Goal: Use online tool/utility: Utilize a website feature to perform a specific function

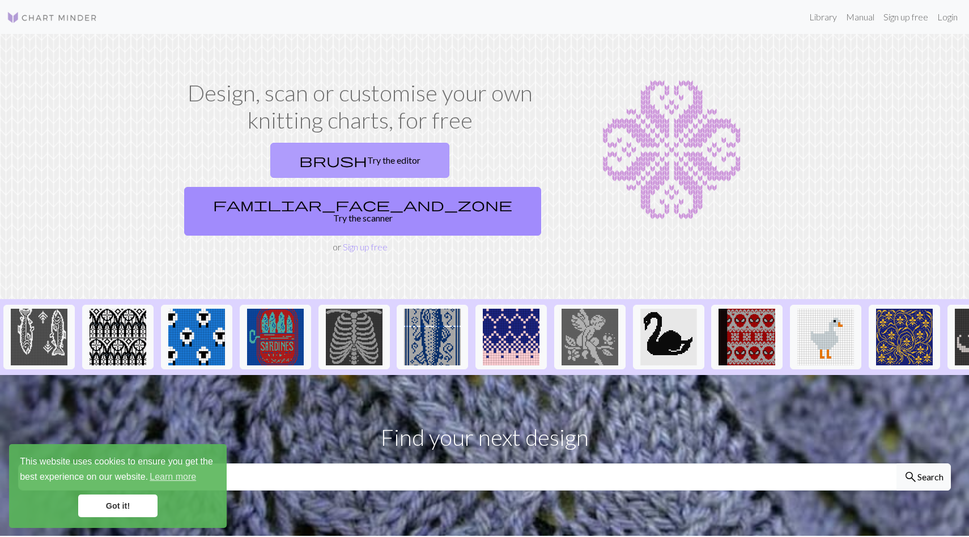
click at [286, 163] on link "brush Try the editor" at bounding box center [359, 160] width 179 height 35
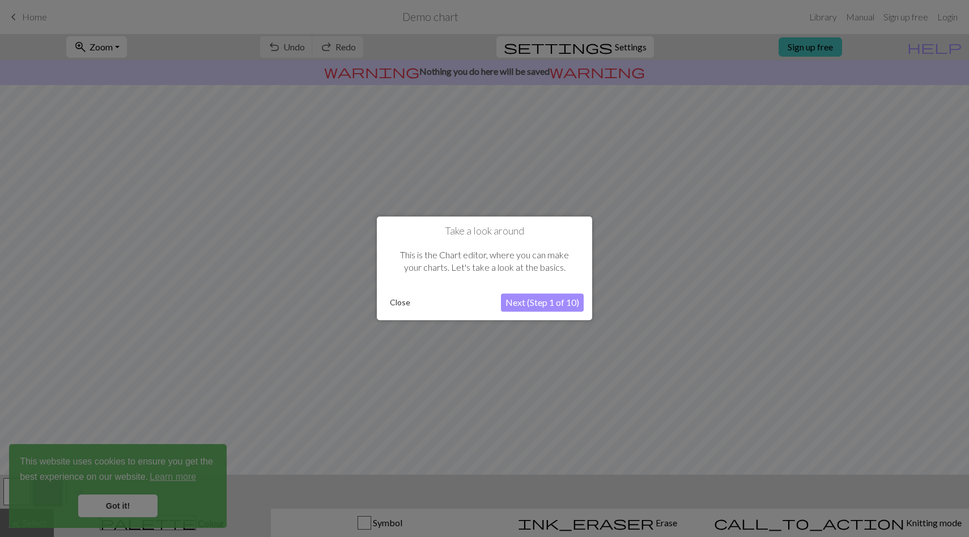
click at [402, 303] on button "Close" at bounding box center [399, 303] width 29 height 17
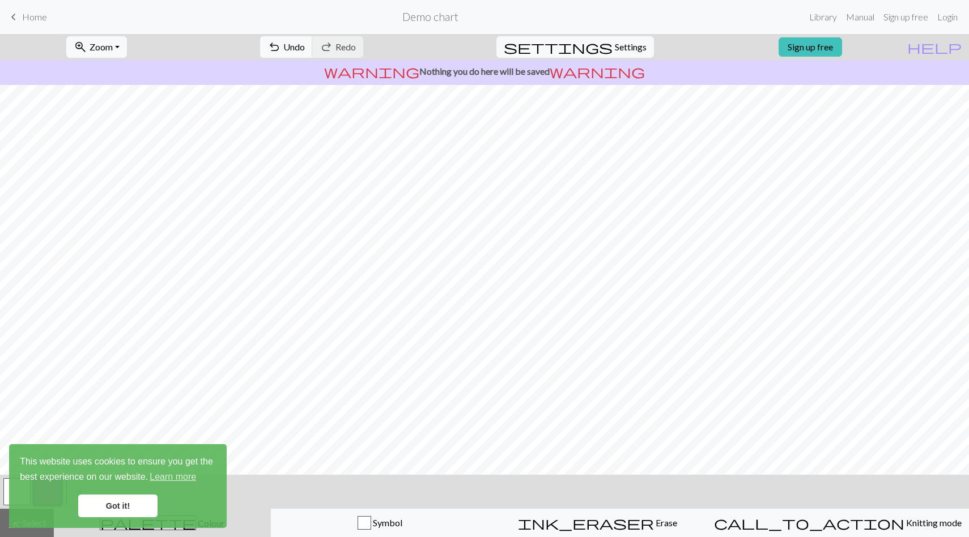
click at [25, 10] on link "keyboard_arrow_left Home" at bounding box center [27, 16] width 40 height 19
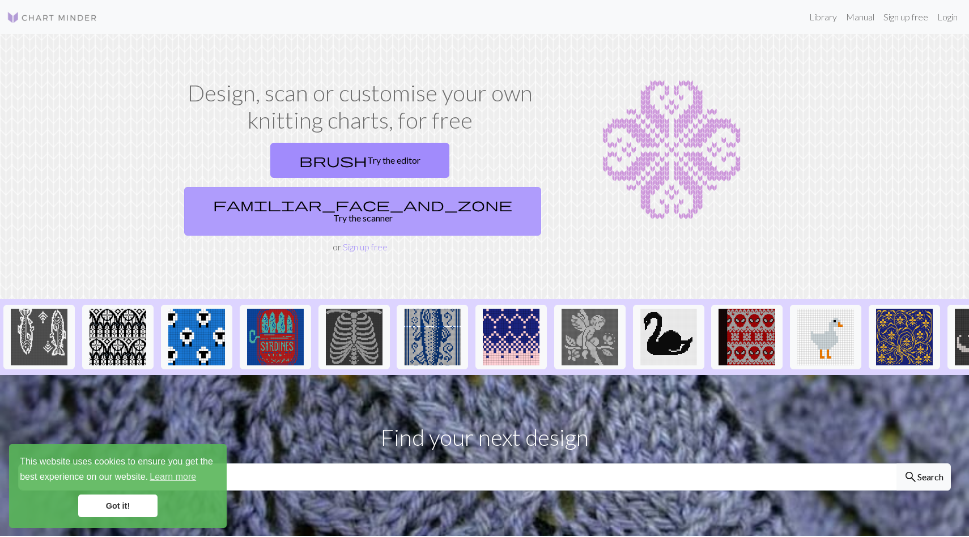
click at [432, 187] on link "familiar_face_and_zone Try the scanner" at bounding box center [362, 211] width 357 height 49
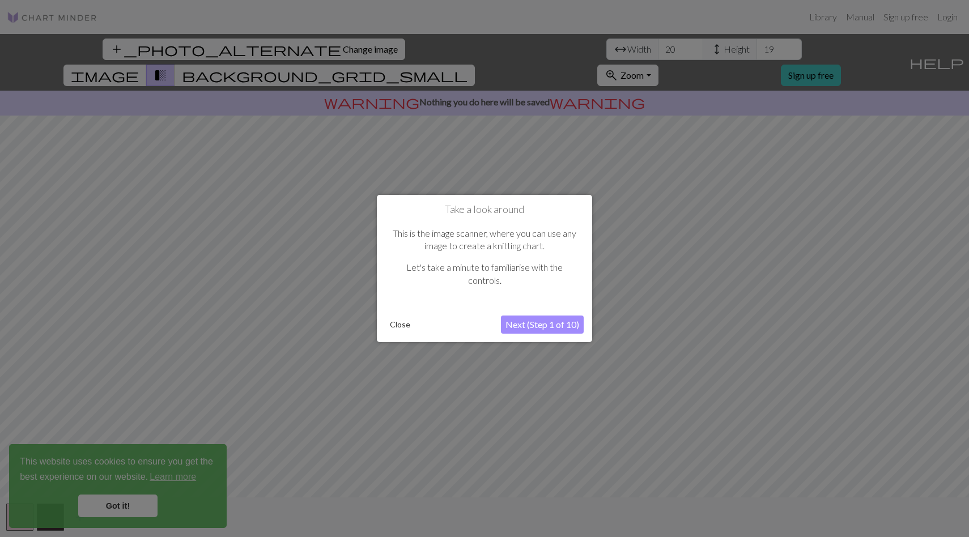
click at [534, 325] on button "Next (Step 1 of 10)" at bounding box center [542, 325] width 83 height 18
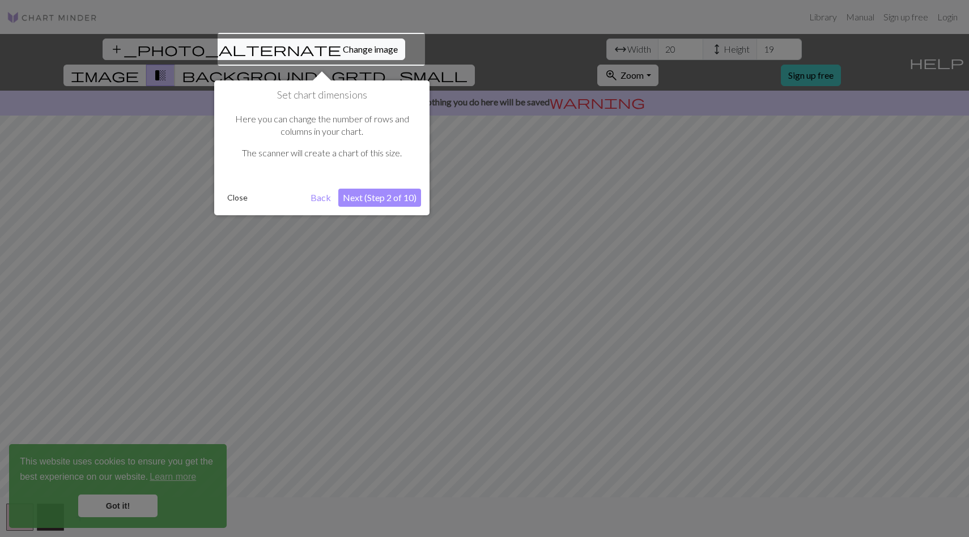
click at [381, 195] on button "Next (Step 2 of 10)" at bounding box center [379, 198] width 83 height 18
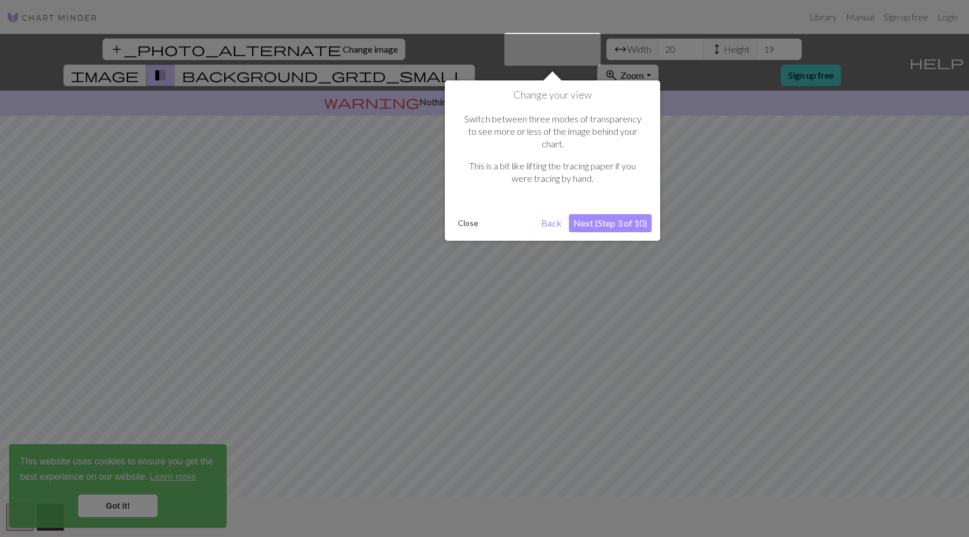
click at [614, 214] on button "Next (Step 3 of 10)" at bounding box center [610, 223] width 83 height 18
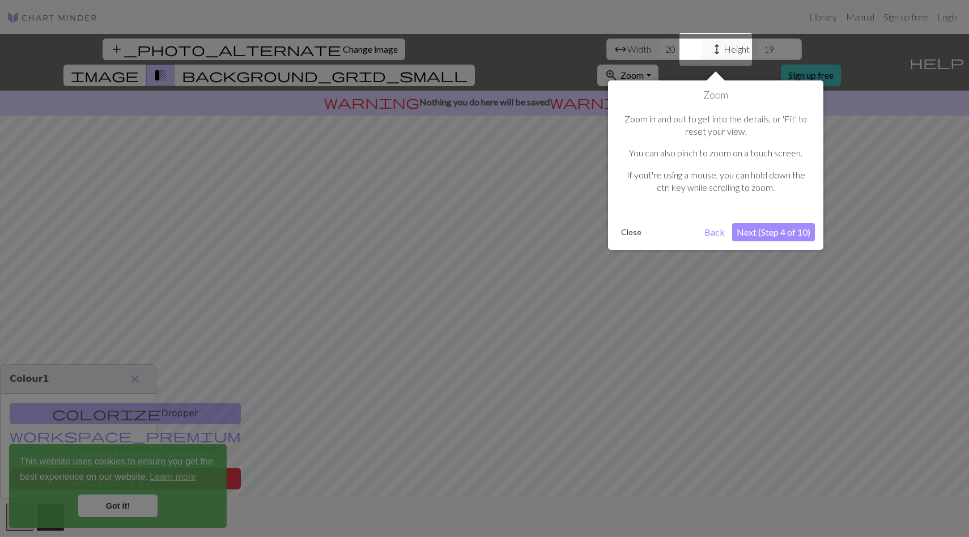
click at [760, 229] on button "Next (Step 4 of 10)" at bounding box center [773, 232] width 83 height 18
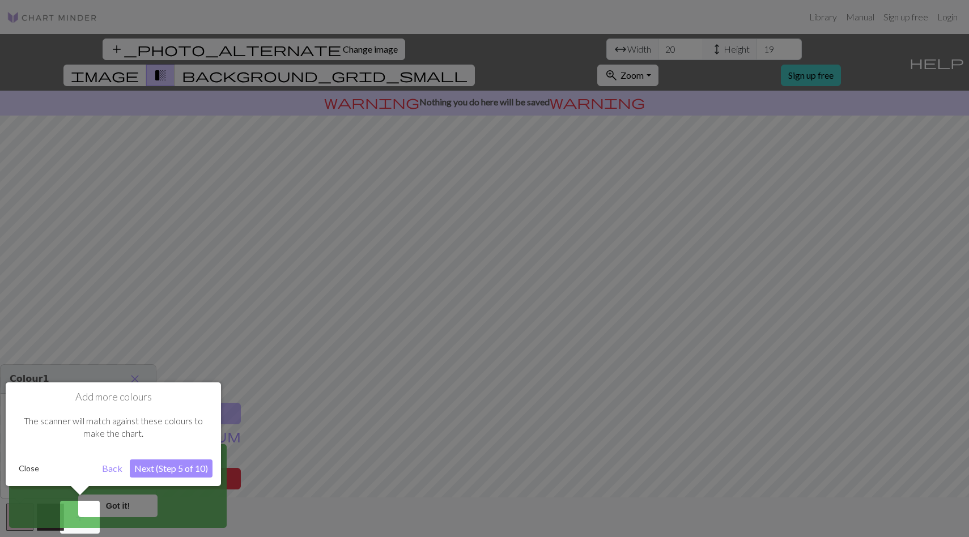
click at [434, 118] on div at bounding box center [484, 268] width 969 height 537
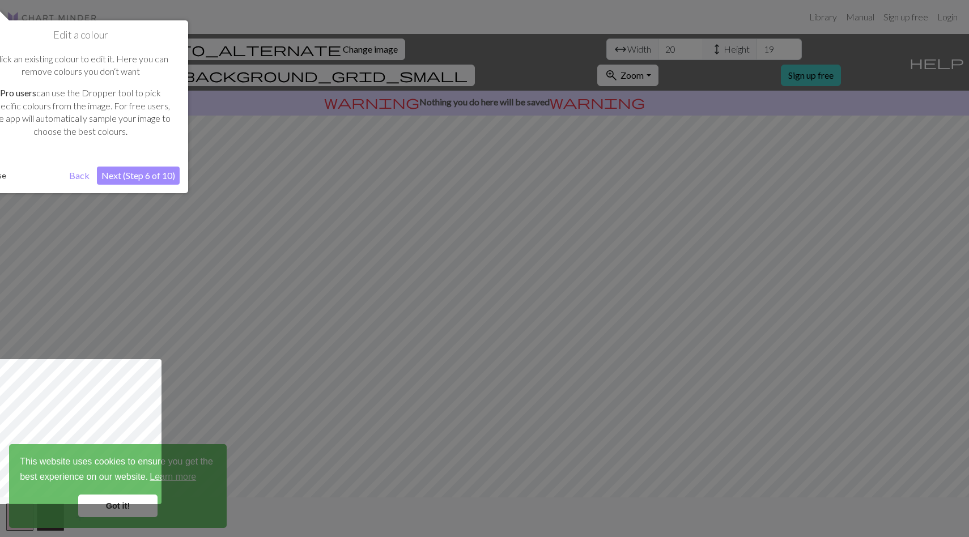
click at [159, 172] on button "Next (Step 6 of 10)" at bounding box center [138, 176] width 83 height 18
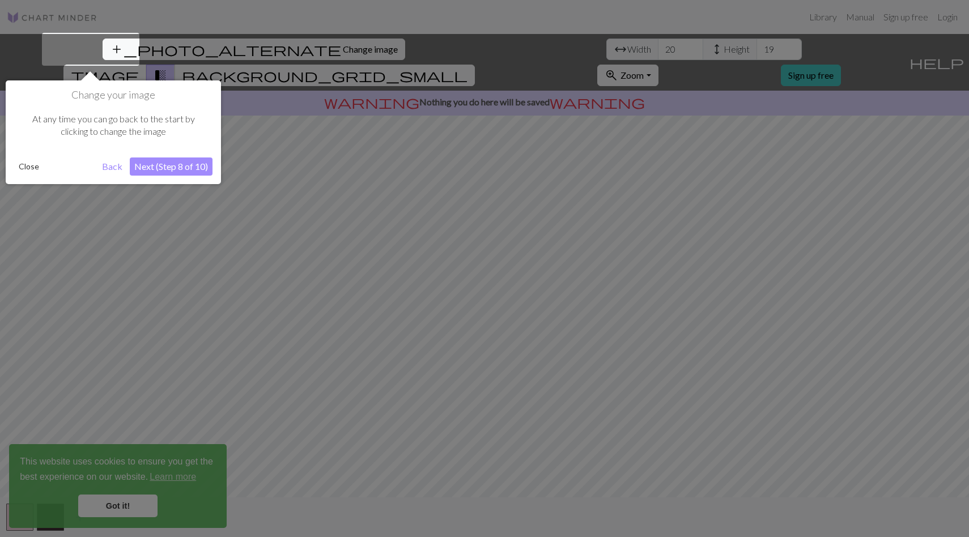
click at [159, 172] on button "Next (Step 8 of 10)" at bounding box center [171, 166] width 83 height 18
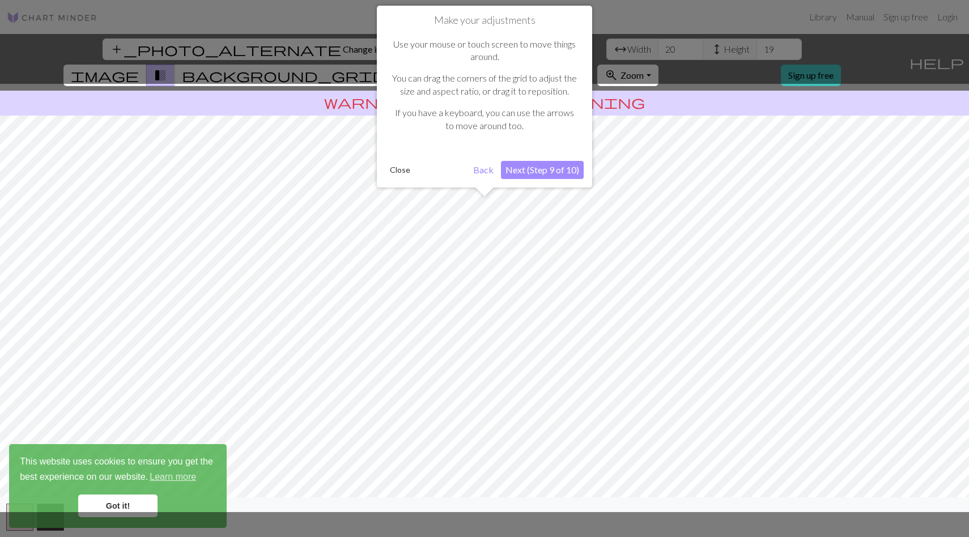
click at [568, 172] on button "Next (Step 9 of 10)" at bounding box center [542, 170] width 83 height 18
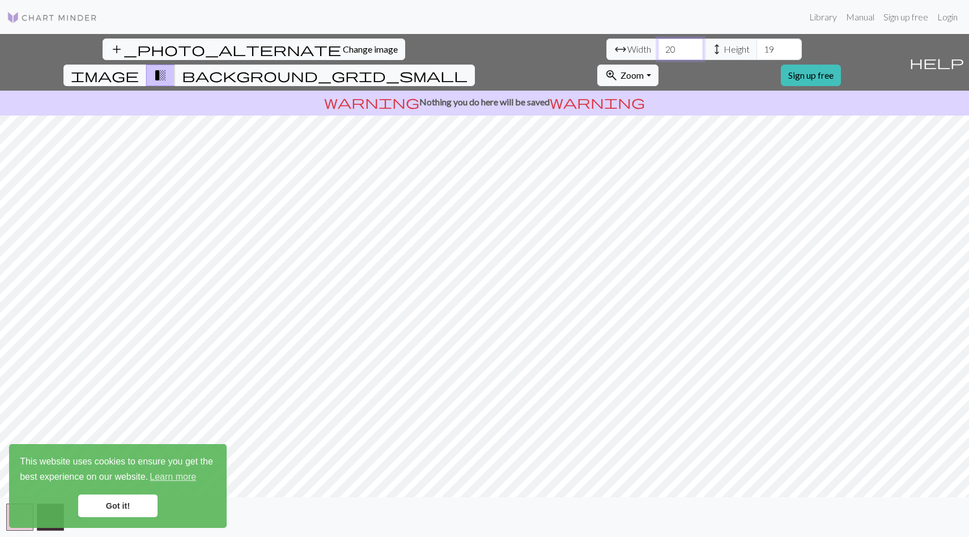
click at [658, 51] on input "20" at bounding box center [680, 50] width 45 height 22
click at [658, 47] on input "21" at bounding box center [680, 50] width 45 height 22
click at [658, 47] on input "22" at bounding box center [680, 50] width 45 height 22
click at [658, 47] on input "23" at bounding box center [680, 50] width 45 height 22
click at [658, 47] on input "24" at bounding box center [680, 50] width 45 height 22
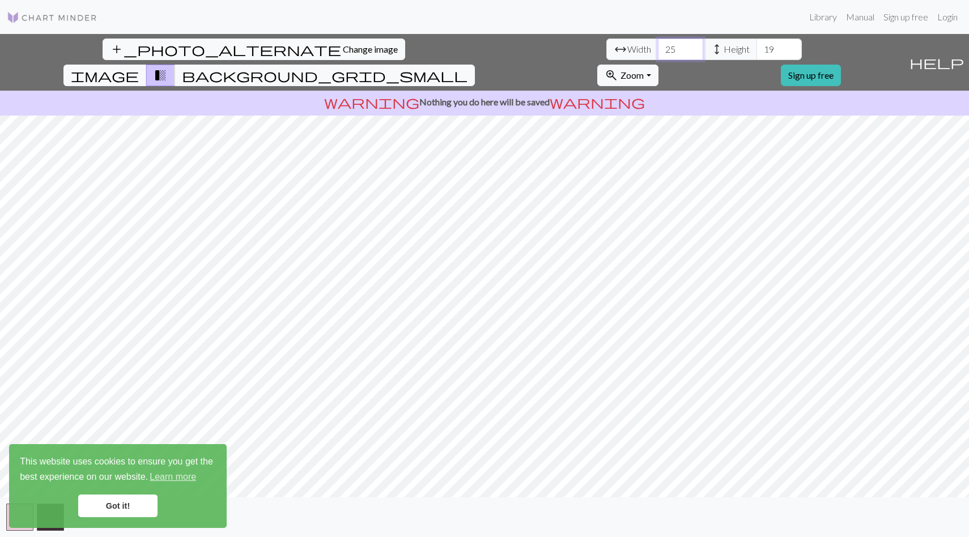
click at [658, 47] on input "25" at bounding box center [680, 50] width 45 height 22
click at [658, 47] on input "26" at bounding box center [680, 50] width 45 height 22
click at [658, 47] on input "27" at bounding box center [680, 50] width 45 height 22
click at [658, 47] on input "28" at bounding box center [680, 50] width 45 height 22
click at [658, 47] on input "29" at bounding box center [680, 50] width 45 height 22
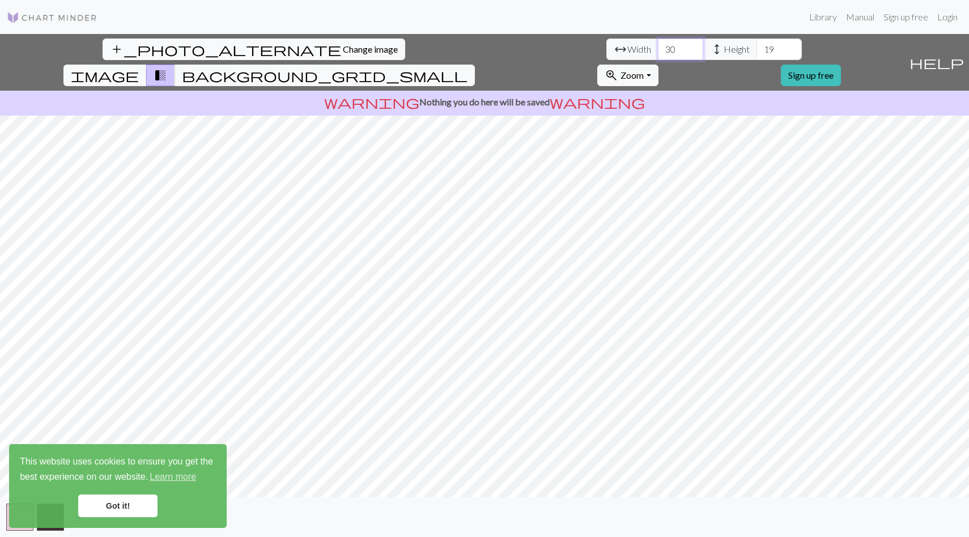
click at [658, 47] on input "30" at bounding box center [680, 50] width 45 height 22
click at [658, 47] on input "31" at bounding box center [680, 50] width 45 height 22
type input "32"
click at [658, 47] on input "32" at bounding box center [680, 50] width 45 height 22
click at [756, 47] on input "20" at bounding box center [778, 50] width 45 height 22
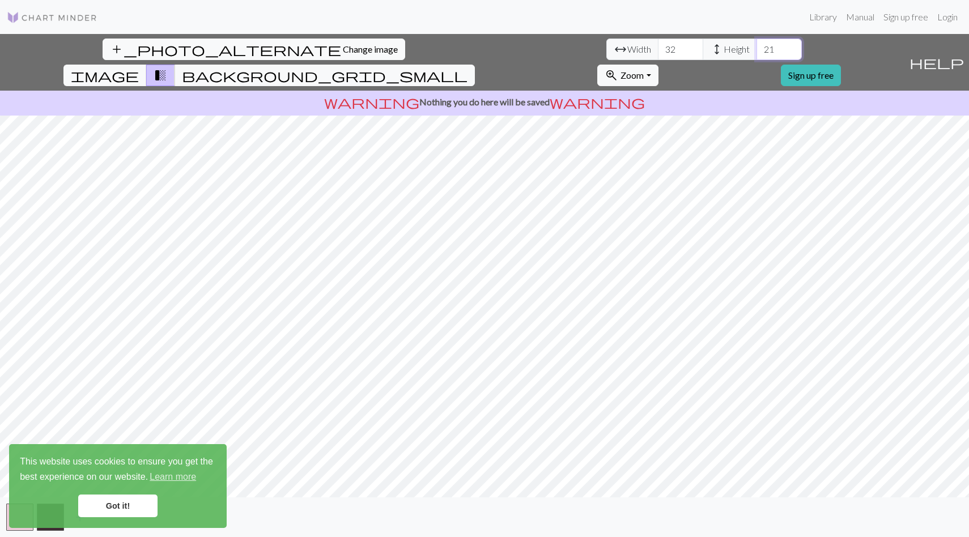
click at [756, 47] on input "21" at bounding box center [778, 50] width 45 height 22
click at [756, 47] on input "22" at bounding box center [778, 50] width 45 height 22
click at [756, 47] on input "23" at bounding box center [778, 50] width 45 height 22
click at [756, 47] on input "24" at bounding box center [778, 50] width 45 height 22
click at [756, 47] on input "25" at bounding box center [778, 50] width 45 height 22
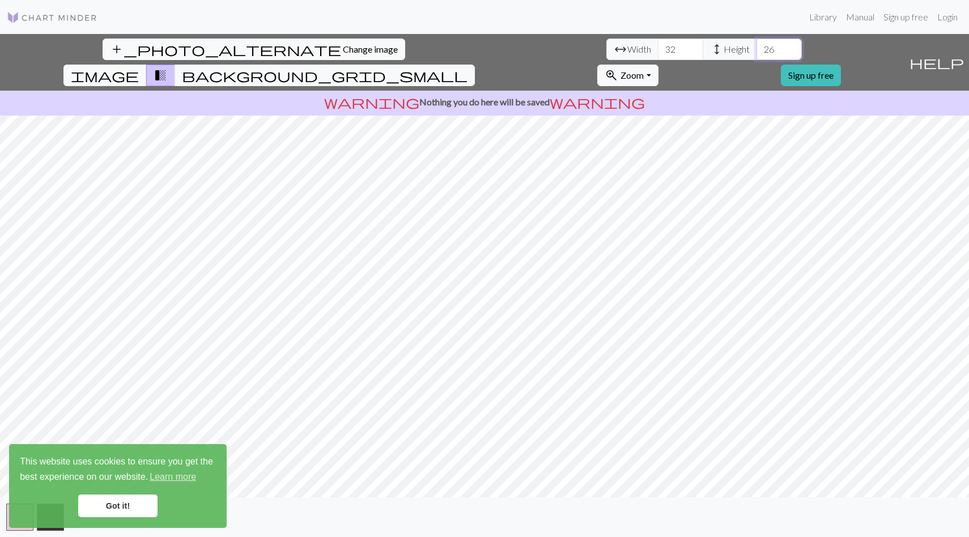
click at [756, 47] on input "26" at bounding box center [778, 50] width 45 height 22
click at [756, 47] on input "27" at bounding box center [778, 50] width 45 height 22
click at [756, 47] on input "28" at bounding box center [778, 50] width 45 height 22
click at [756, 47] on input "29" at bounding box center [778, 50] width 45 height 22
click at [756, 47] on input "30" at bounding box center [778, 50] width 45 height 22
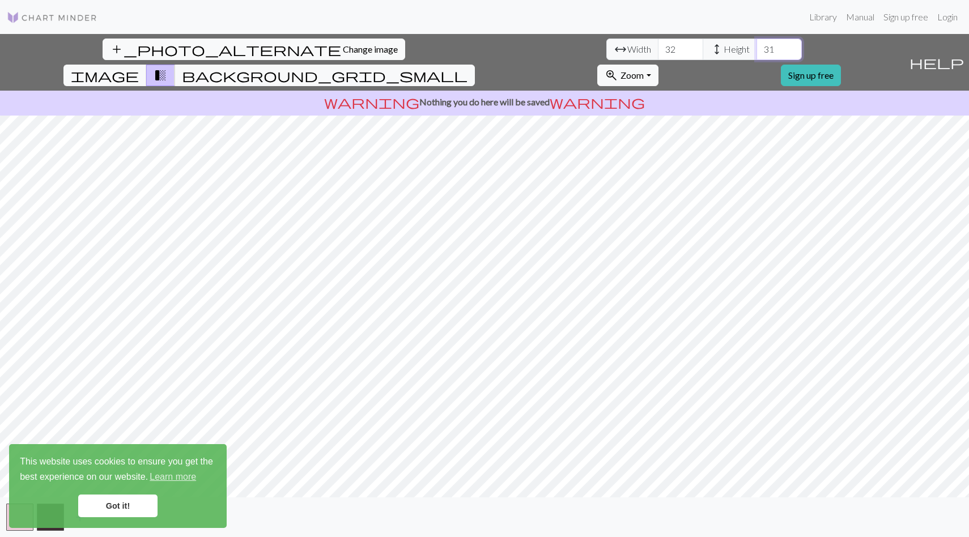
click at [756, 47] on input "31" at bounding box center [778, 50] width 45 height 22
type input "32"
click at [756, 47] on input "32" at bounding box center [778, 50] width 45 height 22
click at [61, 12] on img at bounding box center [52, 18] width 91 height 14
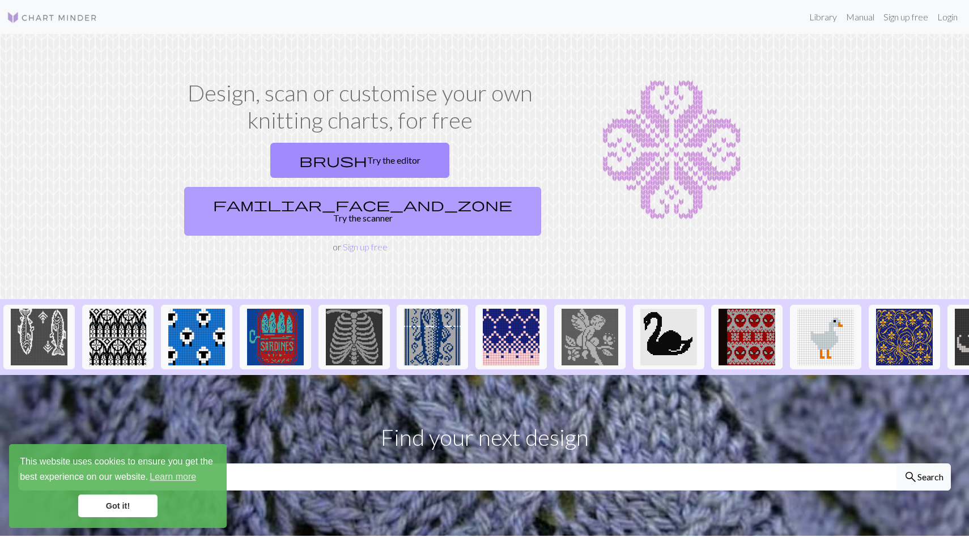
click at [448, 187] on link "familiar_face_and_zone Try the scanner" at bounding box center [362, 211] width 357 height 49
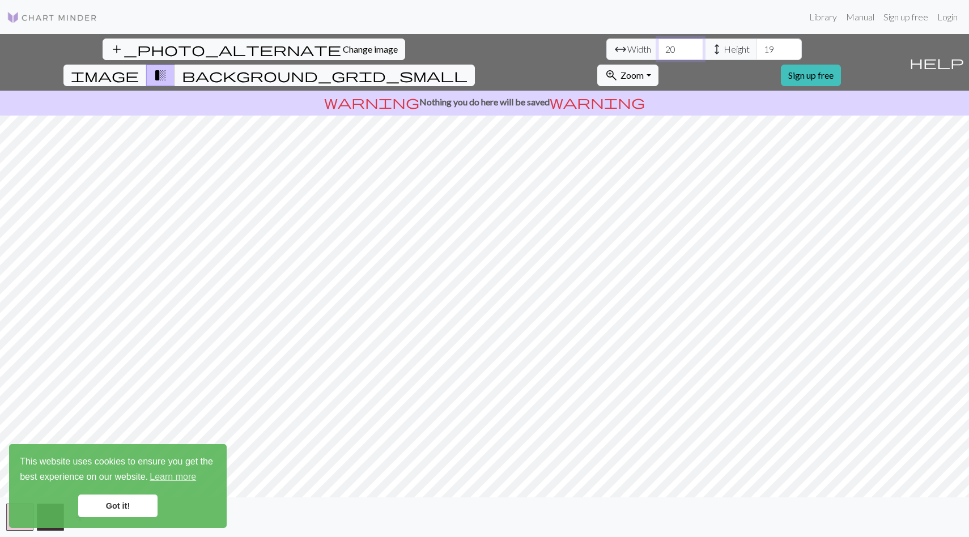
click at [658, 49] on input "20" at bounding box center [680, 50] width 45 height 22
click at [475, 65] on button "background_grid_small" at bounding box center [324, 76] width 300 height 22
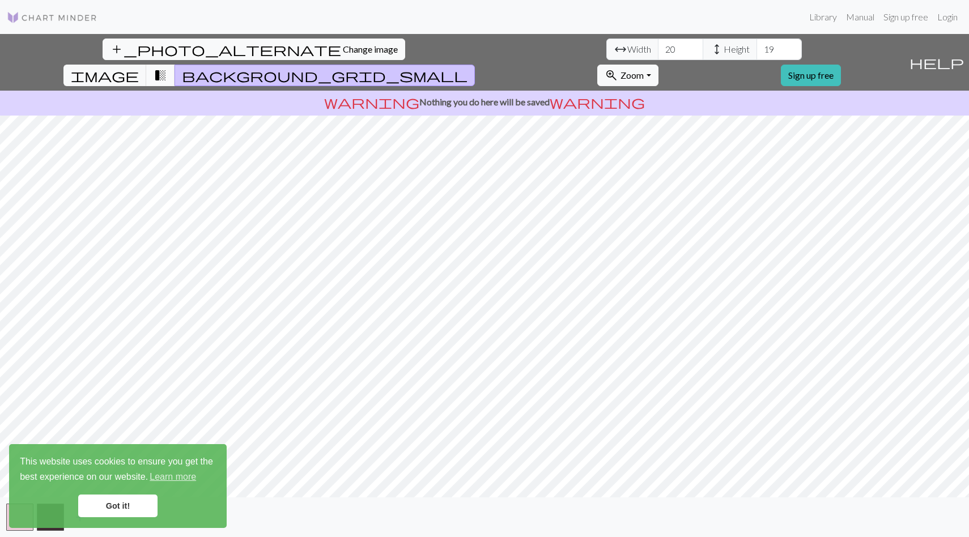
click at [175, 65] on button "transition_fade" at bounding box center [160, 76] width 29 height 22
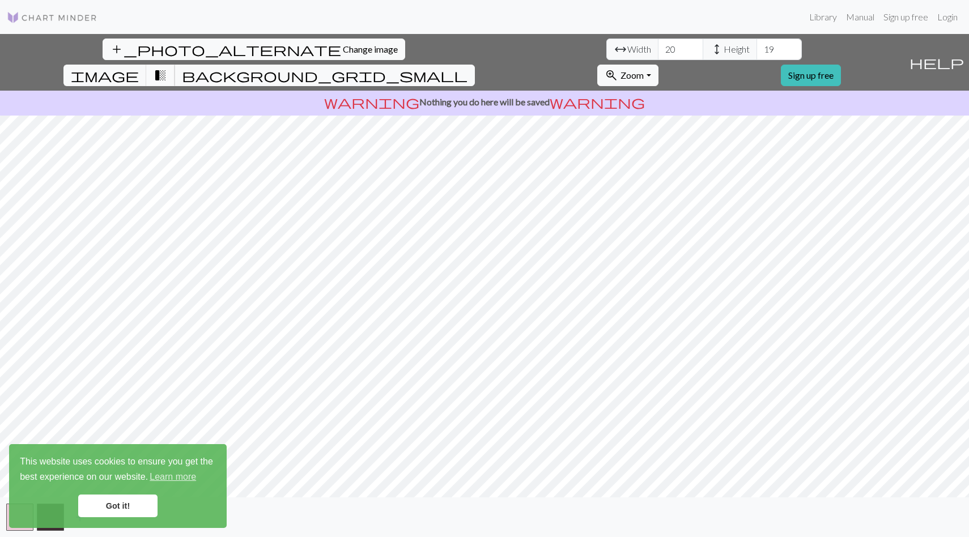
click at [167, 67] on span "transition_fade" at bounding box center [161, 75] width 14 height 16
click at [467, 67] on span "background_grid_small" at bounding box center [325, 75] width 286 height 16
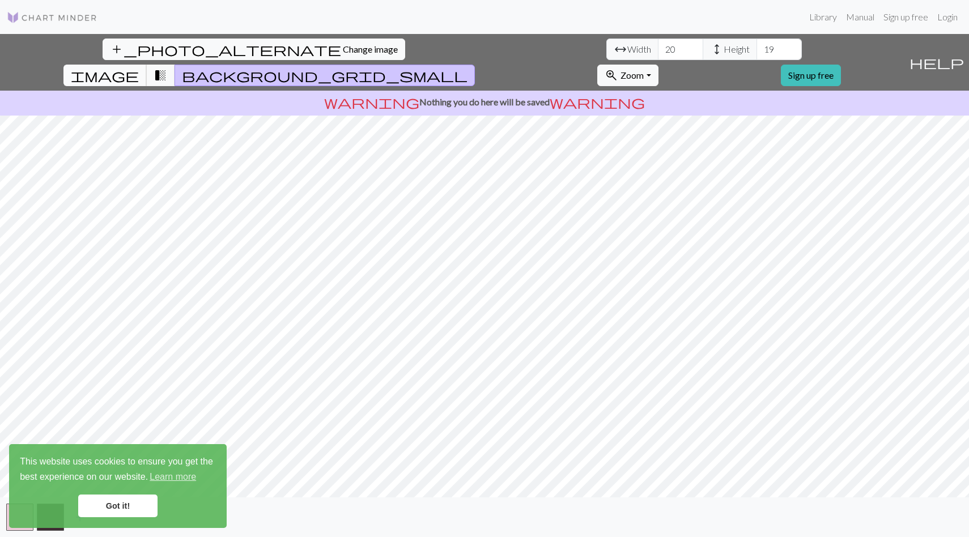
click at [139, 67] on span "image" at bounding box center [105, 75] width 68 height 16
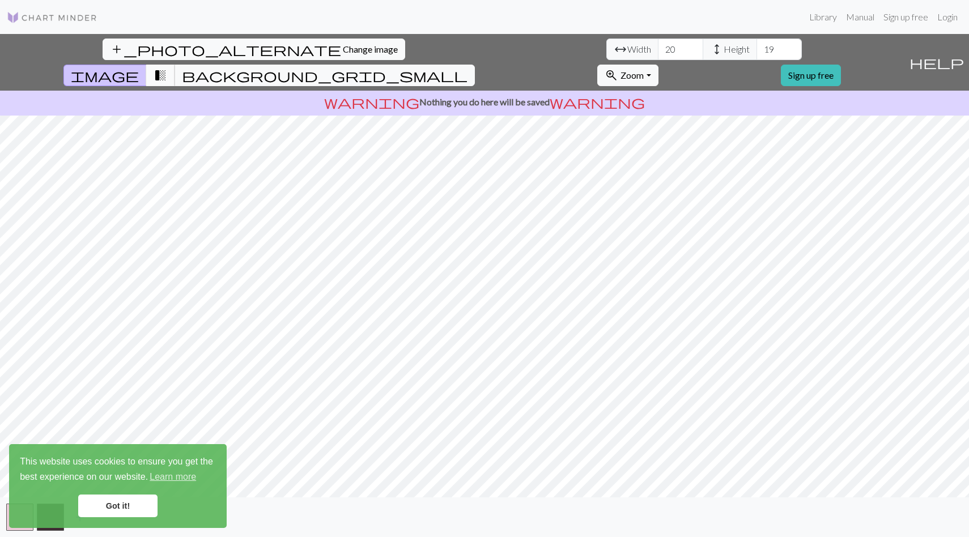
click at [167, 67] on span "transition_fade" at bounding box center [161, 75] width 14 height 16
click at [139, 67] on span "image" at bounding box center [105, 75] width 68 height 16
click at [658, 48] on input "21" at bounding box center [680, 50] width 45 height 22
click at [658, 47] on input "32" at bounding box center [680, 50] width 45 height 22
click at [658, 47] on input "33" at bounding box center [680, 50] width 45 height 22
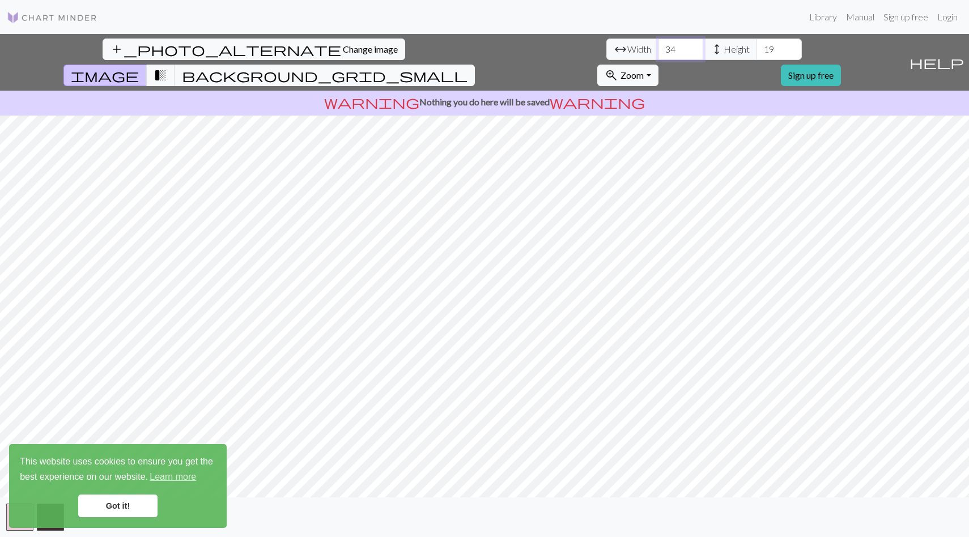
click at [658, 47] on input "34" at bounding box center [680, 50] width 45 height 22
click at [658, 47] on input "35" at bounding box center [680, 50] width 45 height 22
click at [658, 47] on input "36" at bounding box center [680, 50] width 45 height 22
click at [658, 47] on input "37" at bounding box center [680, 50] width 45 height 22
click at [658, 47] on input "38" at bounding box center [680, 50] width 45 height 22
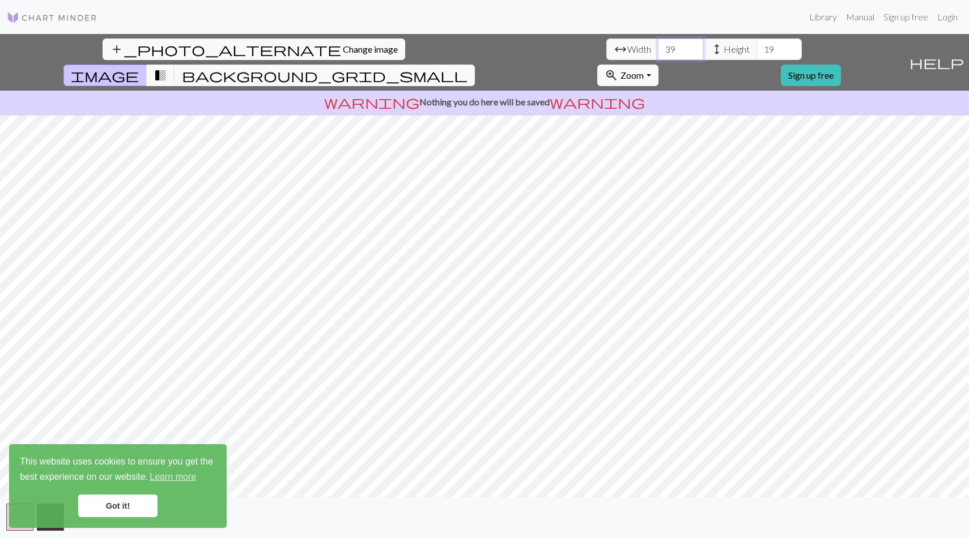
click at [658, 47] on input "39" at bounding box center [680, 50] width 45 height 22
type input "40"
click at [658, 47] on input "40" at bounding box center [680, 50] width 45 height 22
type input "32"
click at [756, 46] on input "32" at bounding box center [778, 50] width 45 height 22
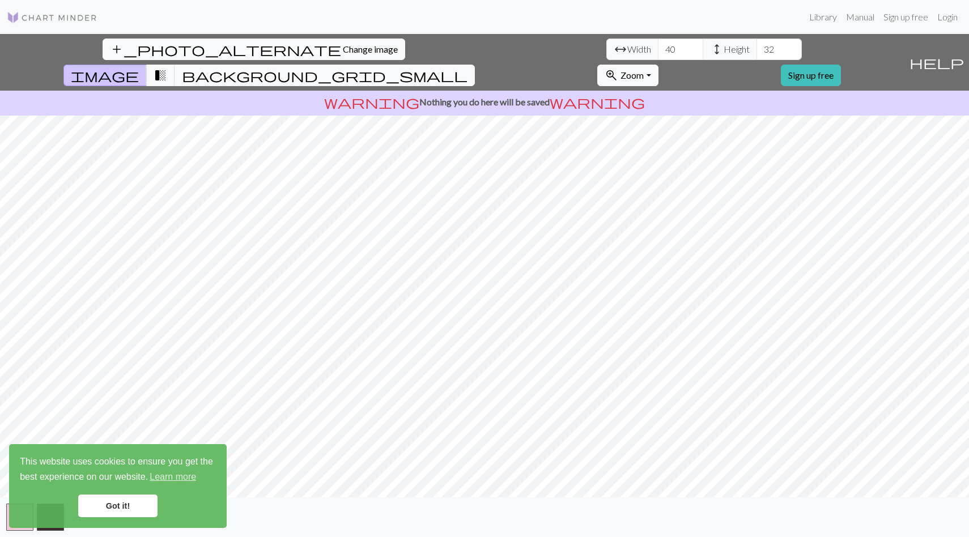
click at [486, 504] on div "add_photo_alternate Change image arrow_range Width 40 height Height 32 image tr…" at bounding box center [484, 285] width 969 height 503
